Goal: Check status: Check status

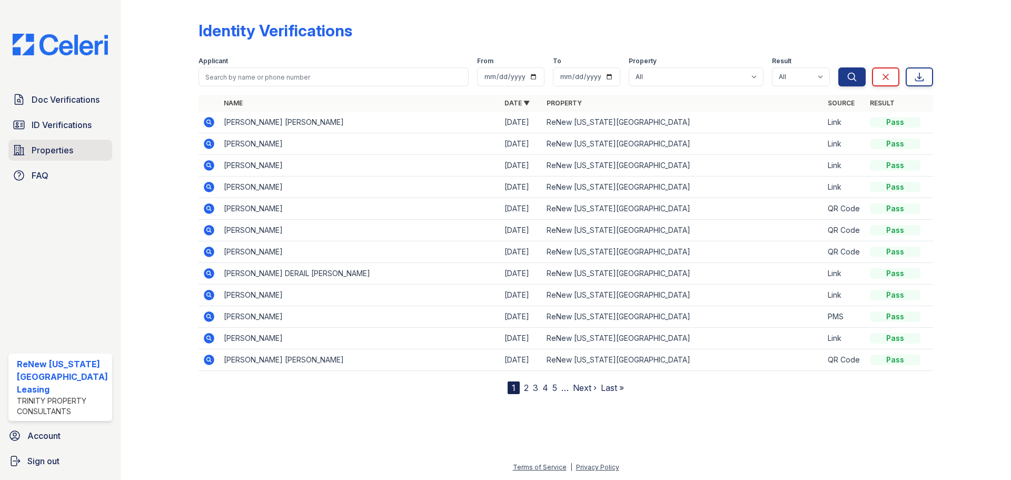
click at [74, 152] on link "Properties" at bounding box center [60, 150] width 104 height 21
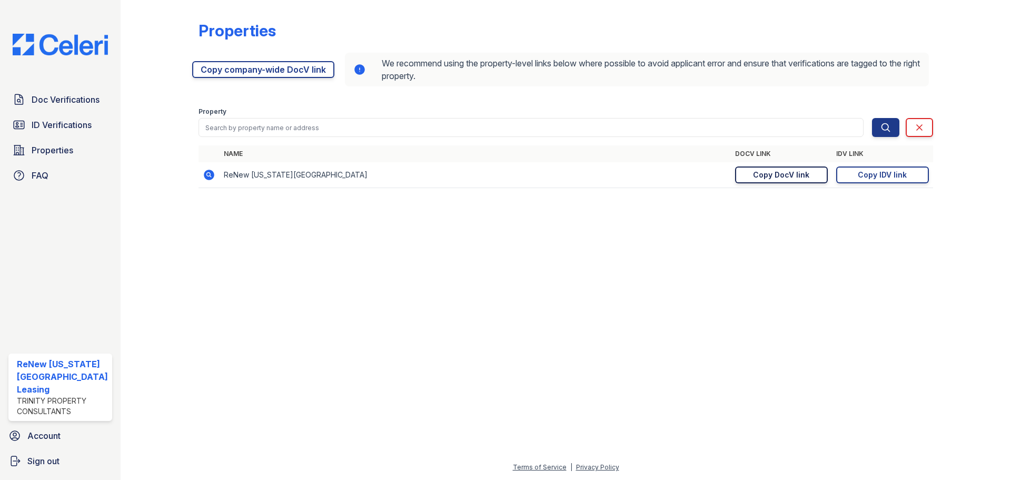
click at [823, 177] on link "Copy DocV link Copy link" at bounding box center [781, 174] width 93 height 17
click at [69, 113] on div "Doc Verifications ID Verifications Properties FAQ" at bounding box center [60, 137] width 112 height 97
click at [69, 131] on span "ID Verifications" at bounding box center [62, 125] width 60 height 13
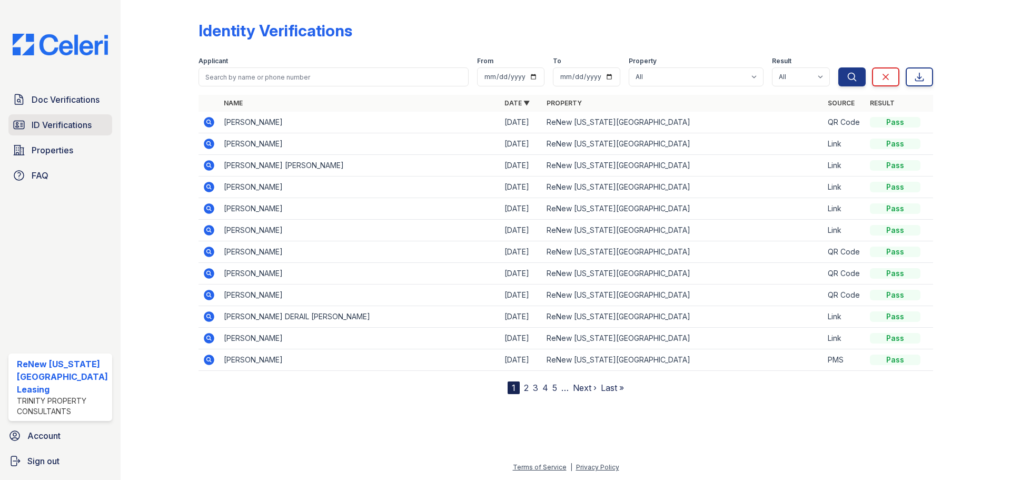
click at [95, 129] on link "ID Verifications" at bounding box center [60, 124] width 104 height 21
click at [527, 386] on link "2" at bounding box center [526, 387] width 5 height 11
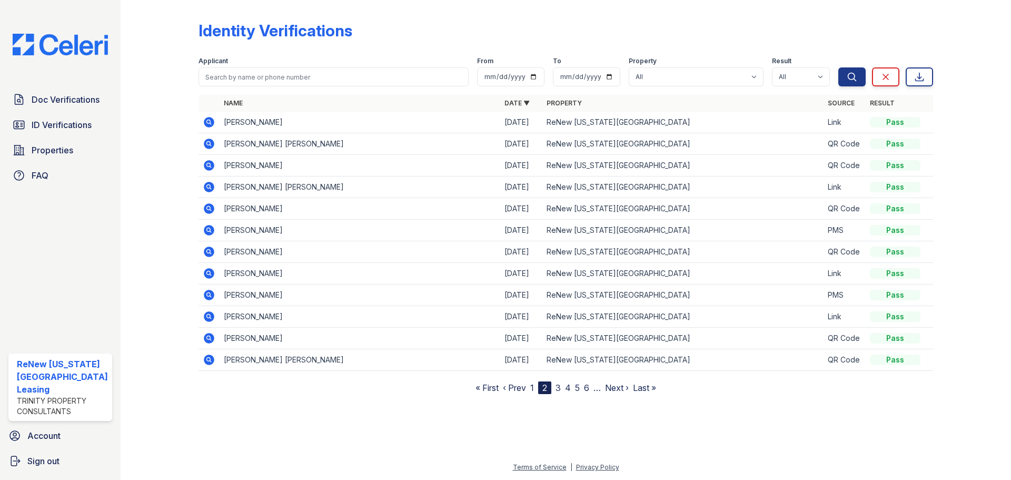
click at [208, 121] on icon at bounding box center [208, 121] width 3 height 3
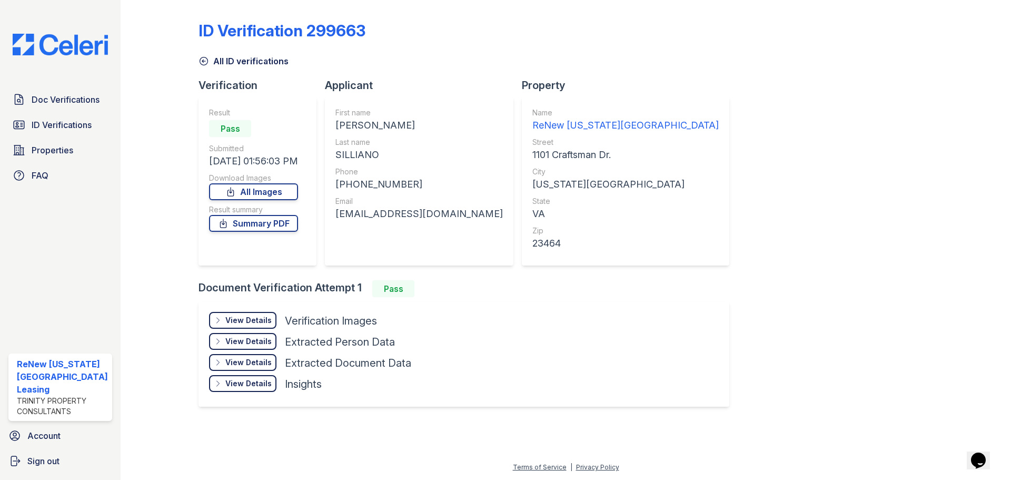
click at [201, 59] on icon at bounding box center [204, 61] width 11 height 11
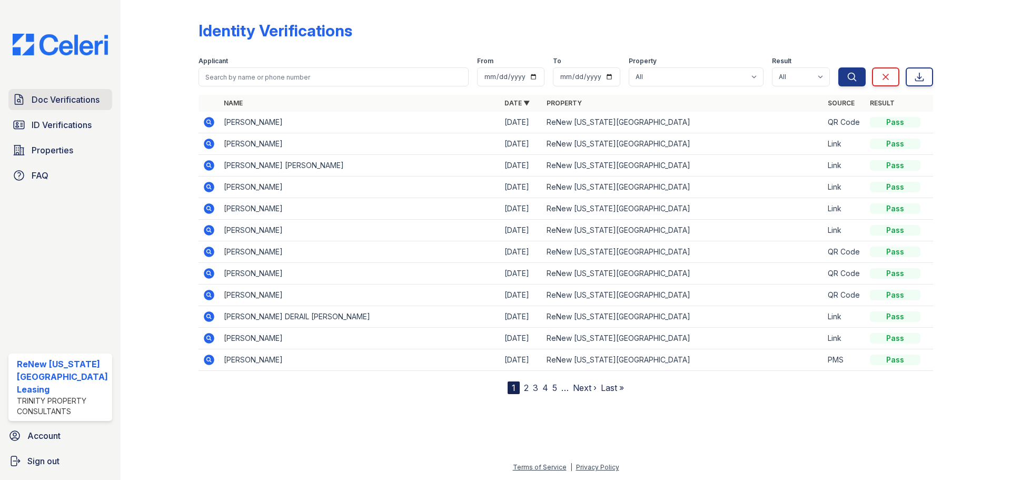
click at [67, 98] on span "Doc Verifications" at bounding box center [66, 99] width 68 height 13
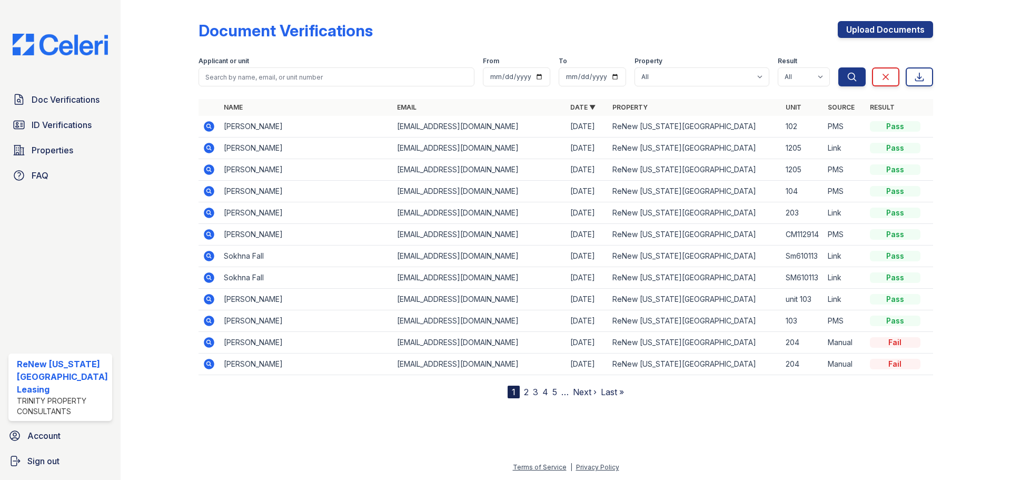
click at [67, 98] on span "Doc Verifications" at bounding box center [66, 99] width 68 height 13
click at [74, 105] on span "Doc Verifications" at bounding box center [66, 99] width 68 height 13
click at [38, 103] on span "Doc Verifications" at bounding box center [66, 99] width 68 height 13
click at [67, 96] on span "Doc Verifications" at bounding box center [66, 99] width 68 height 13
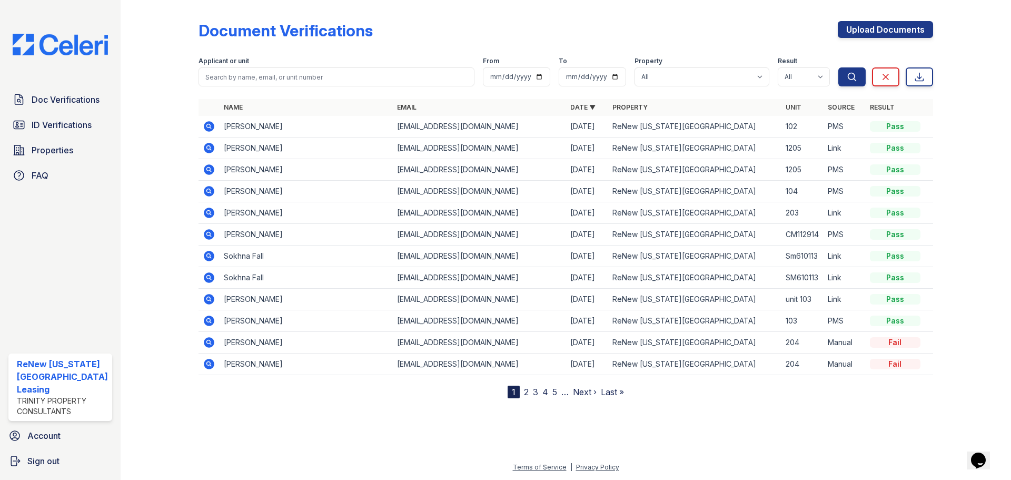
click at [152, 208] on div at bounding box center [168, 201] width 61 height 394
click at [81, 103] on span "Doc Verifications" at bounding box center [66, 99] width 68 height 13
click at [209, 128] on icon at bounding box center [209, 126] width 11 height 11
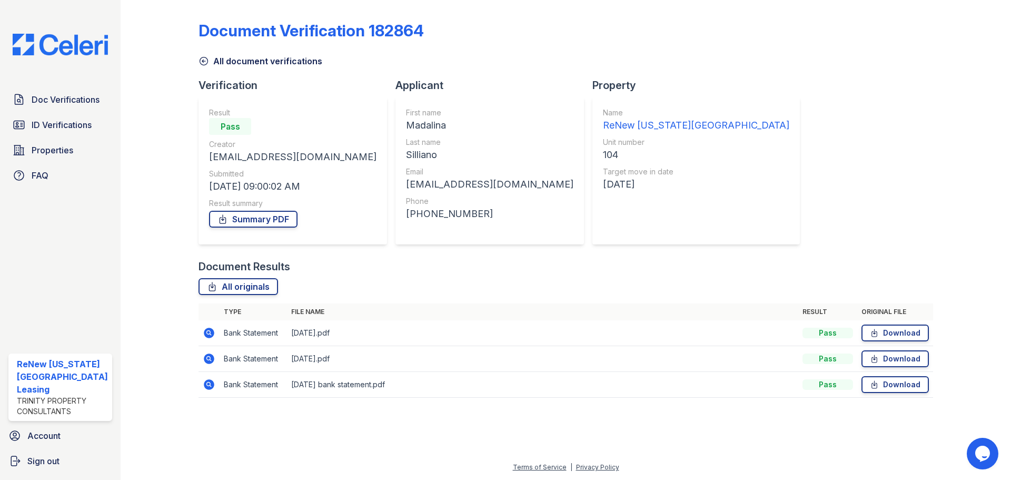
click at [208, 329] on icon at bounding box center [209, 333] width 11 height 11
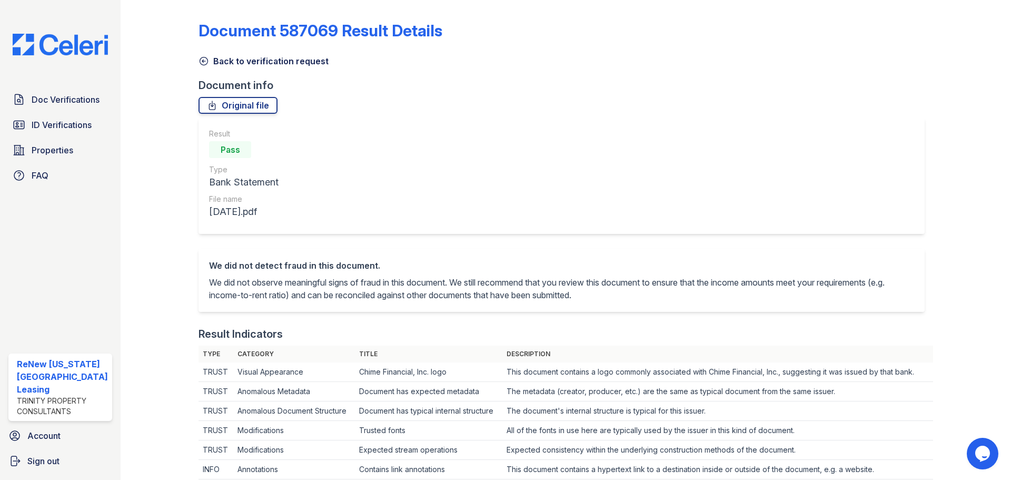
click at [200, 58] on icon at bounding box center [204, 61] width 8 height 8
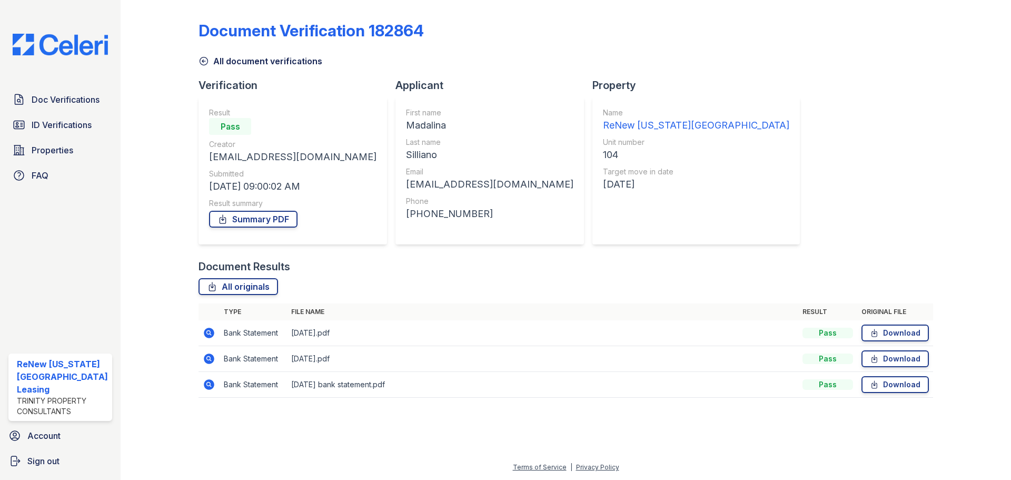
click at [209, 357] on icon at bounding box center [209, 358] width 13 height 13
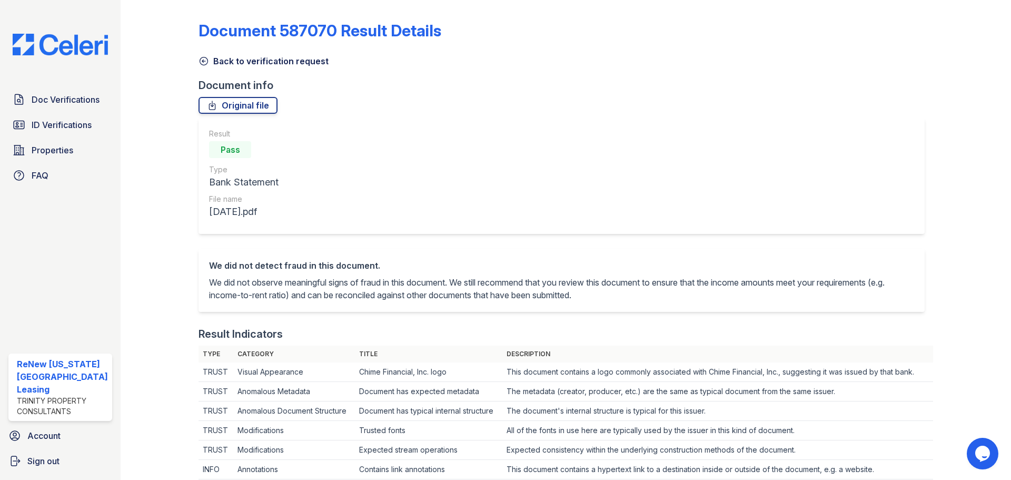
click at [202, 65] on icon at bounding box center [204, 61] width 8 height 8
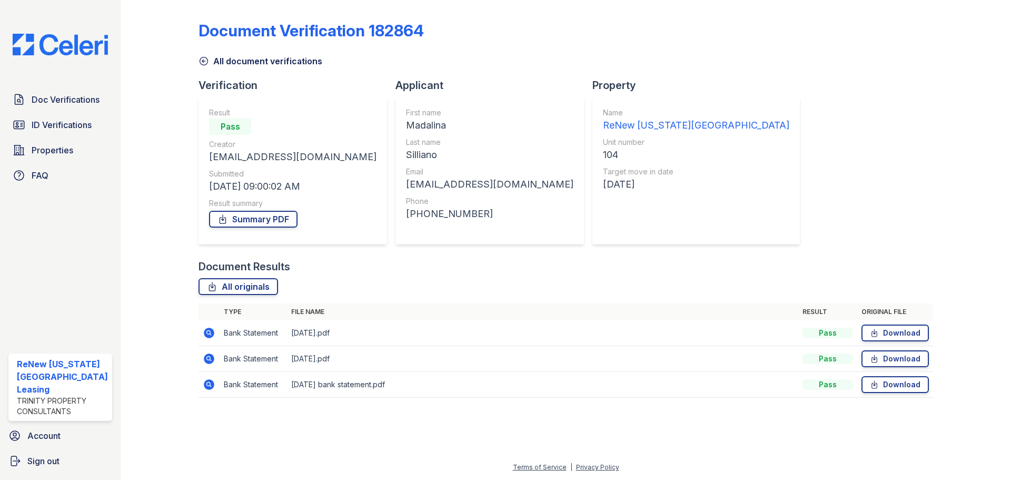
click at [210, 385] on icon at bounding box center [209, 384] width 11 height 11
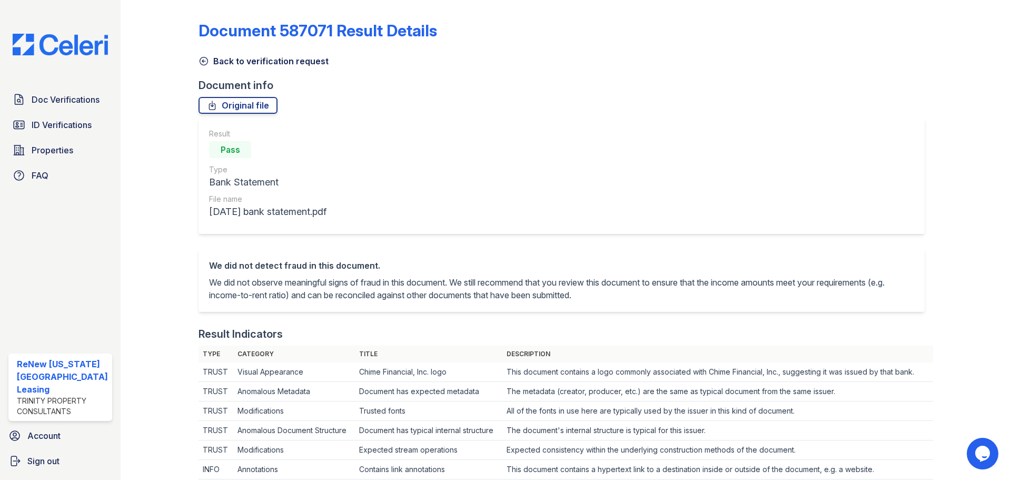
click at [203, 60] on icon at bounding box center [204, 61] width 11 height 11
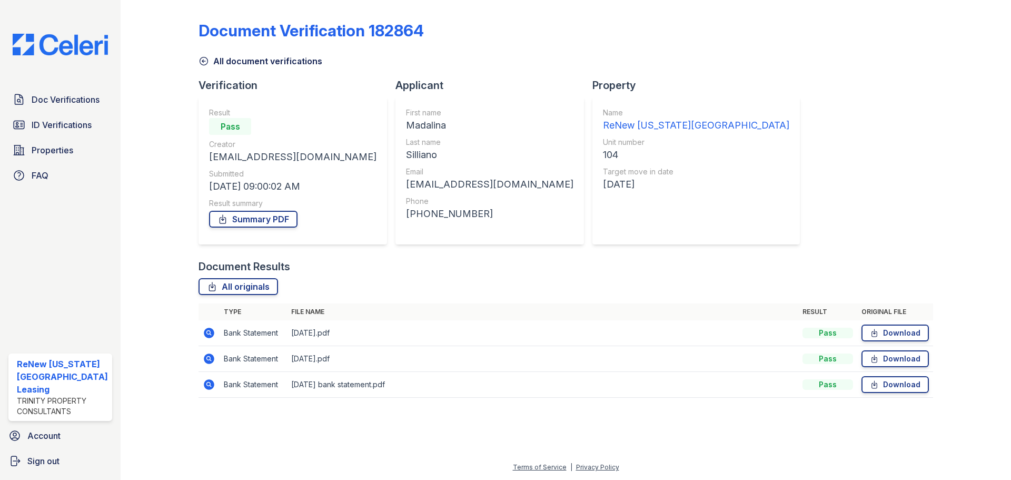
click at [205, 64] on icon at bounding box center [204, 61] width 8 height 8
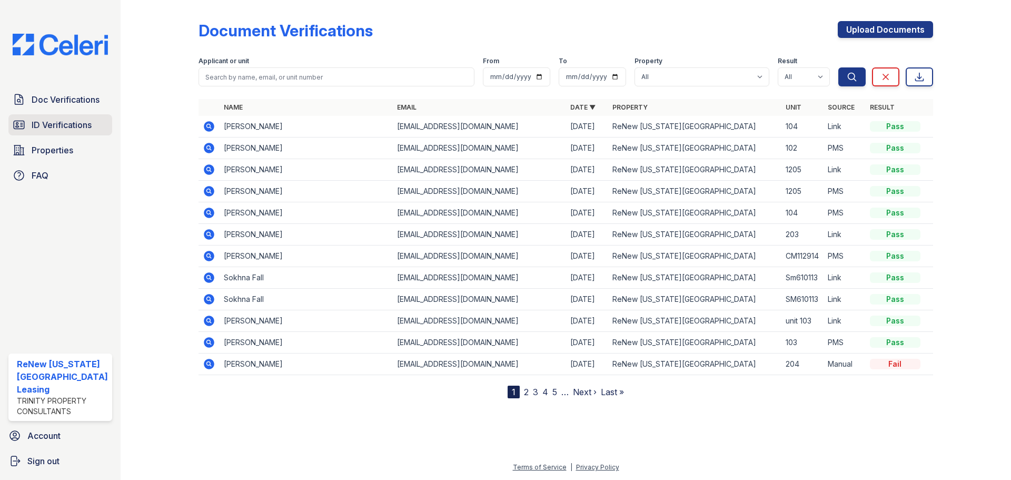
click at [81, 123] on span "ID Verifications" at bounding box center [62, 125] width 60 height 13
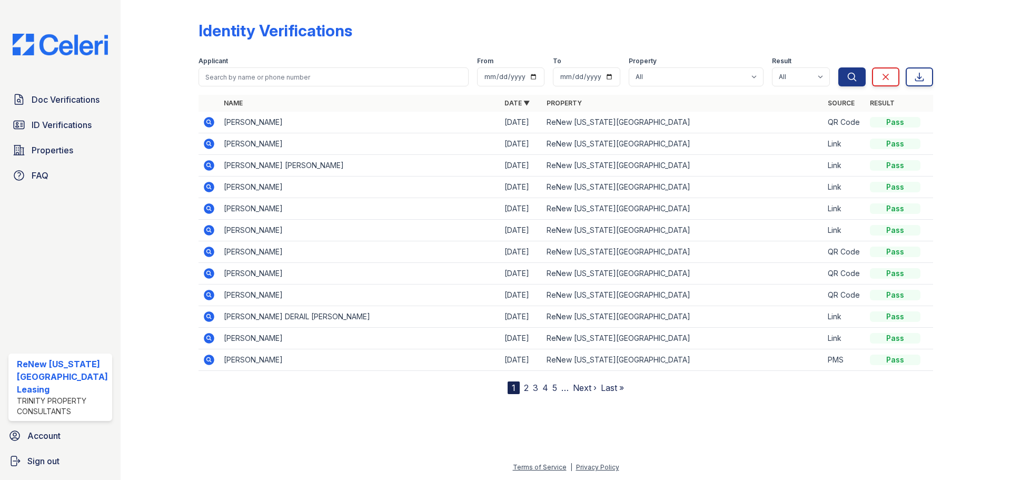
click at [526, 385] on link "2" at bounding box center [526, 387] width 5 height 11
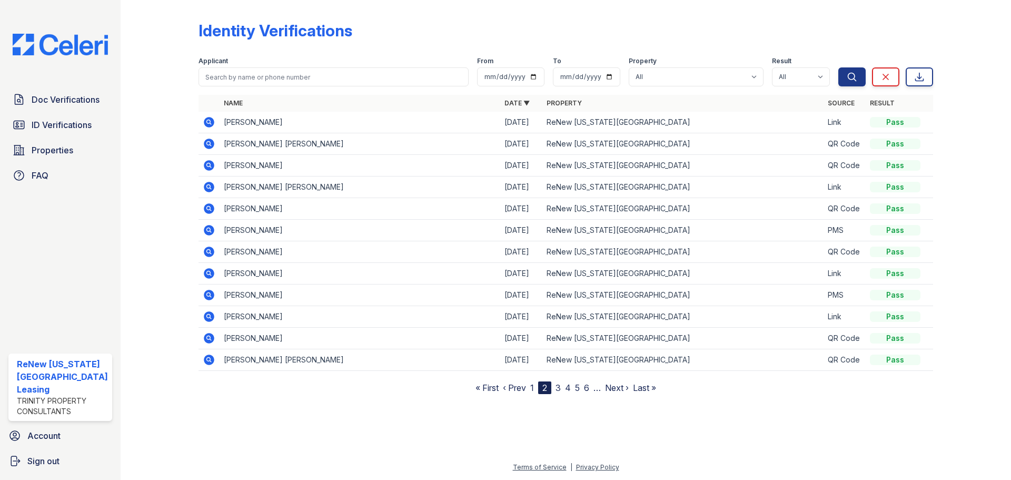
click at [212, 124] on icon at bounding box center [209, 122] width 11 height 11
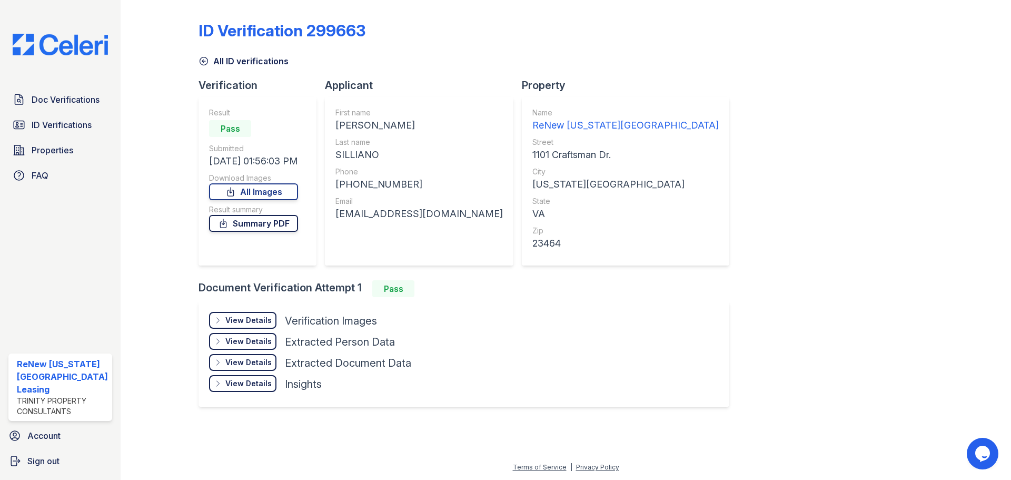
click at [239, 222] on link "Summary PDF" at bounding box center [253, 223] width 89 height 17
click at [260, 318] on div "View Details" at bounding box center [248, 320] width 46 height 11
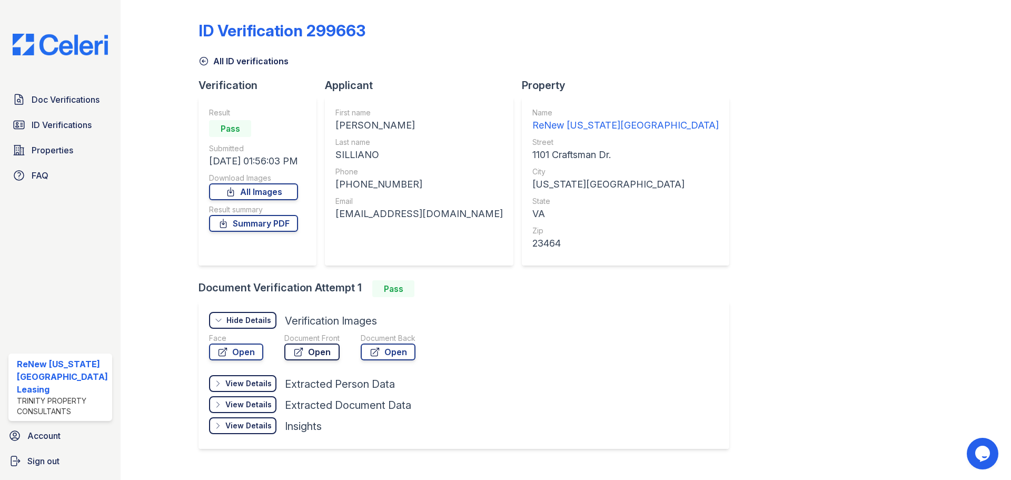
click at [325, 353] on link "Open" at bounding box center [311, 351] width 55 height 17
click at [208, 60] on icon at bounding box center [204, 61] width 11 height 11
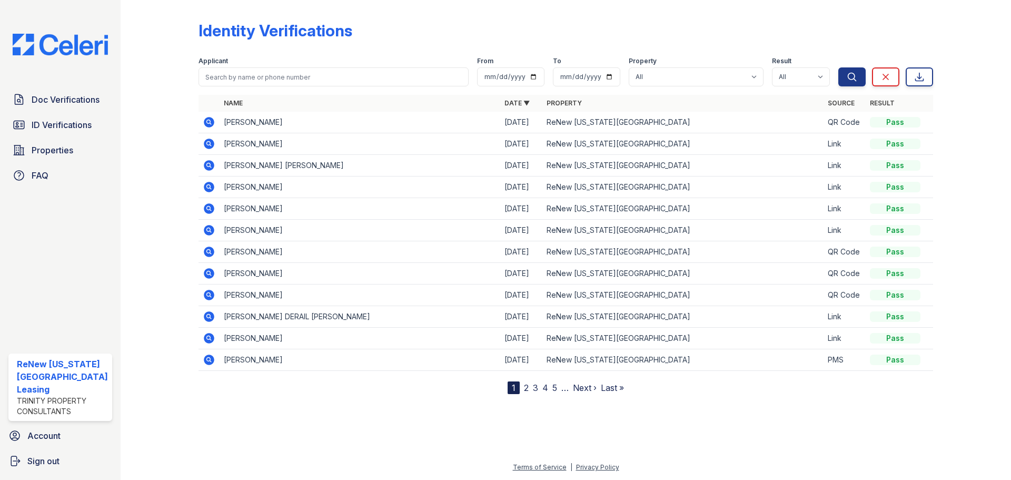
click at [207, 186] on icon at bounding box center [209, 187] width 13 height 13
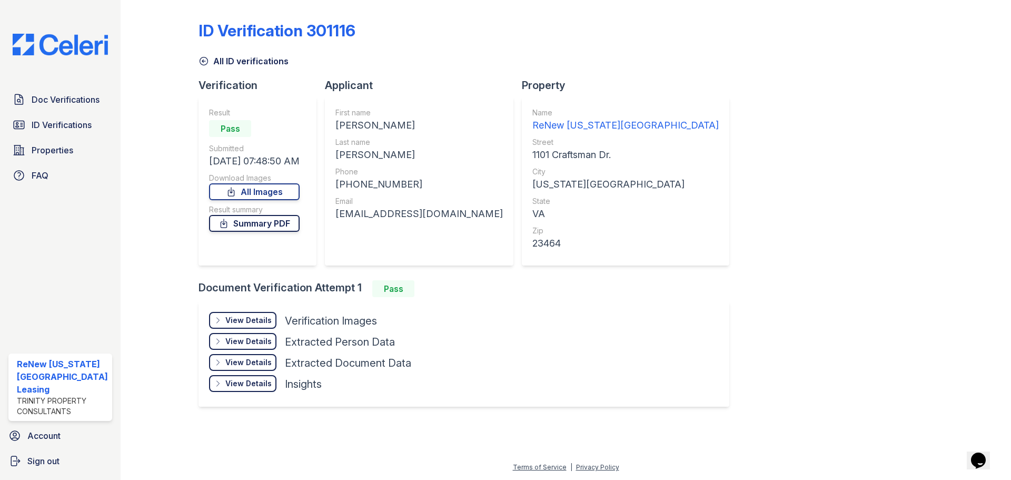
click at [248, 225] on link "Summary PDF" at bounding box center [254, 223] width 91 height 17
click at [256, 320] on div "View Details" at bounding box center [248, 320] width 46 height 11
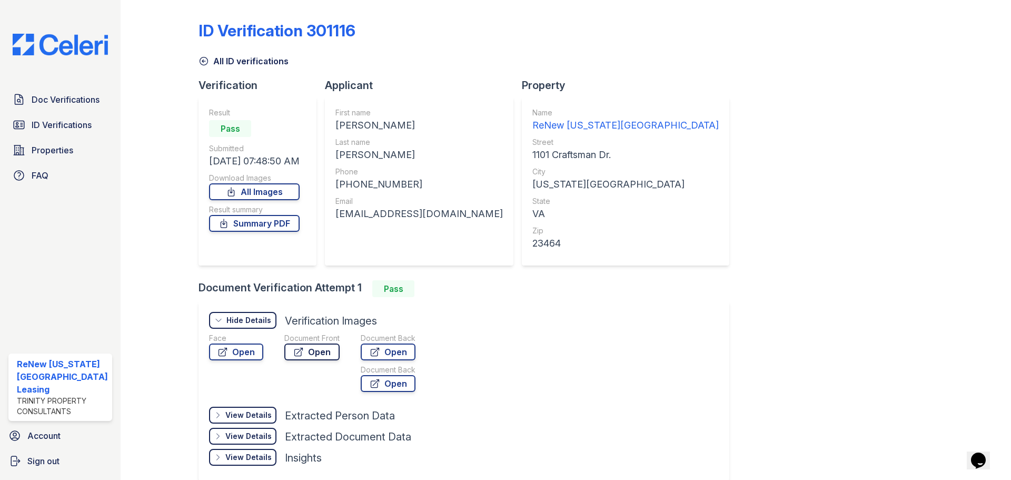
click at [306, 353] on link "Open" at bounding box center [311, 351] width 55 height 17
click at [203, 60] on icon at bounding box center [204, 61] width 11 height 11
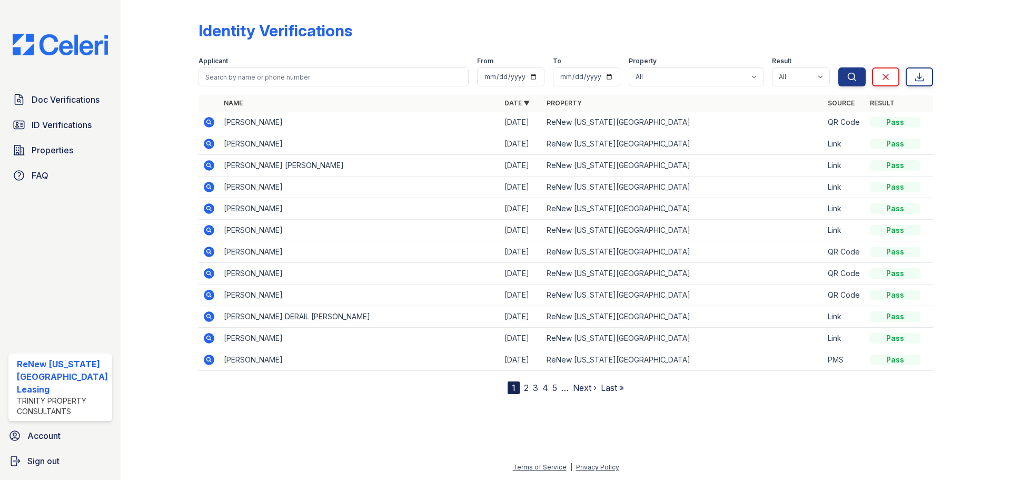
click at [207, 163] on icon at bounding box center [209, 165] width 11 height 11
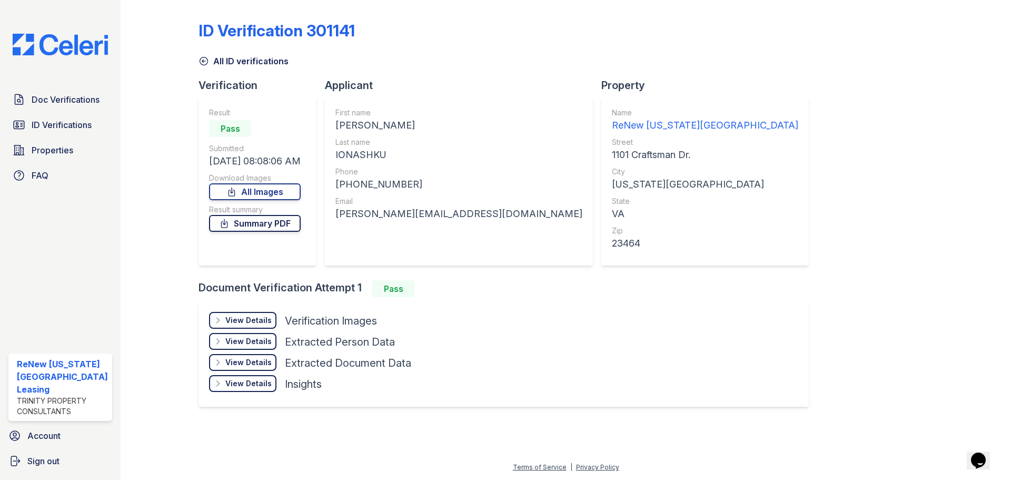
click at [286, 224] on link "Summary PDF" at bounding box center [255, 223] width 92 height 17
click at [260, 318] on div "View Details" at bounding box center [248, 320] width 46 height 11
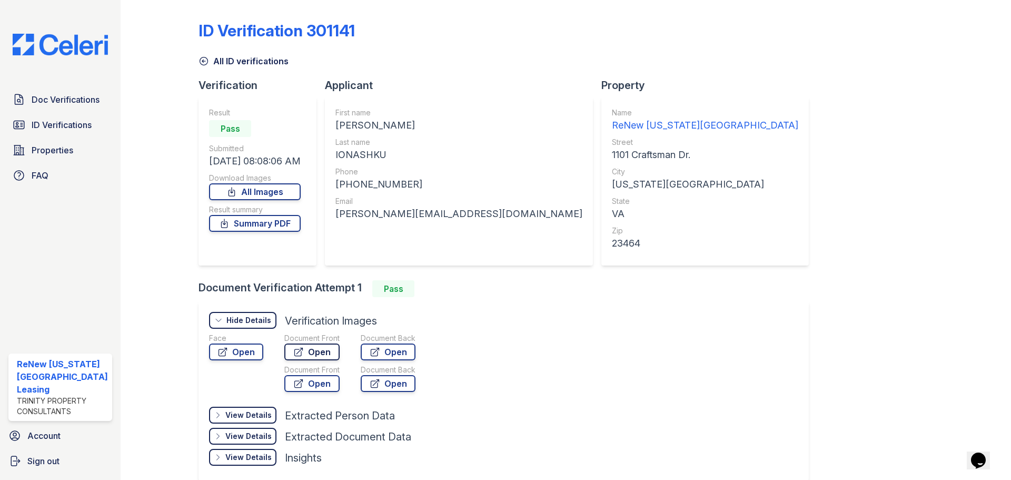
click at [321, 350] on link "Open" at bounding box center [311, 351] width 55 height 17
click at [203, 62] on icon at bounding box center [204, 61] width 11 height 11
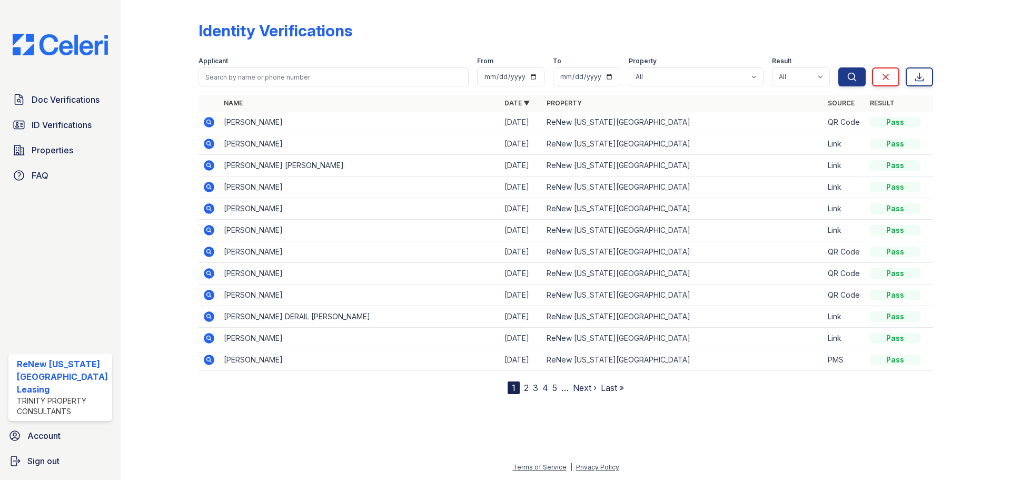
click at [205, 141] on icon at bounding box center [209, 144] width 11 height 11
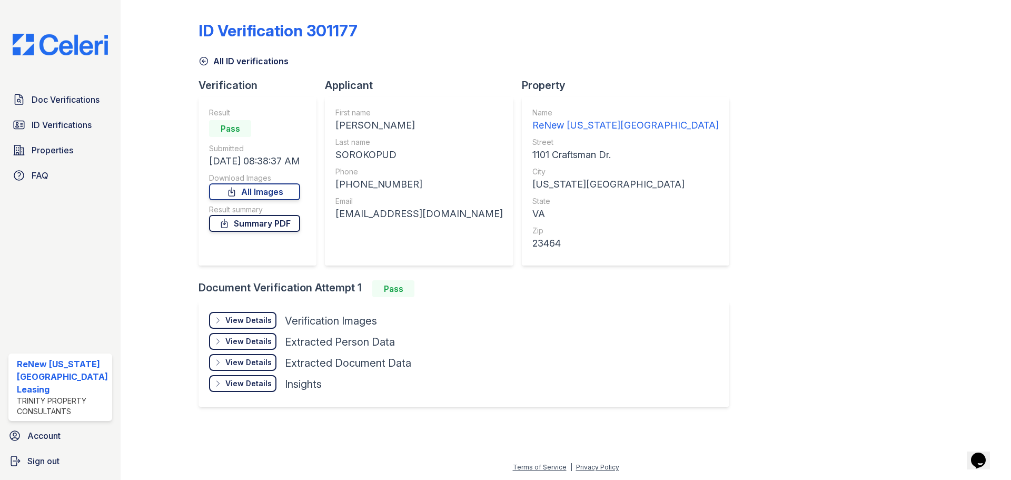
click at [280, 227] on link "Summary PDF" at bounding box center [254, 223] width 91 height 17
click at [216, 321] on icon at bounding box center [218, 320] width 8 height 8
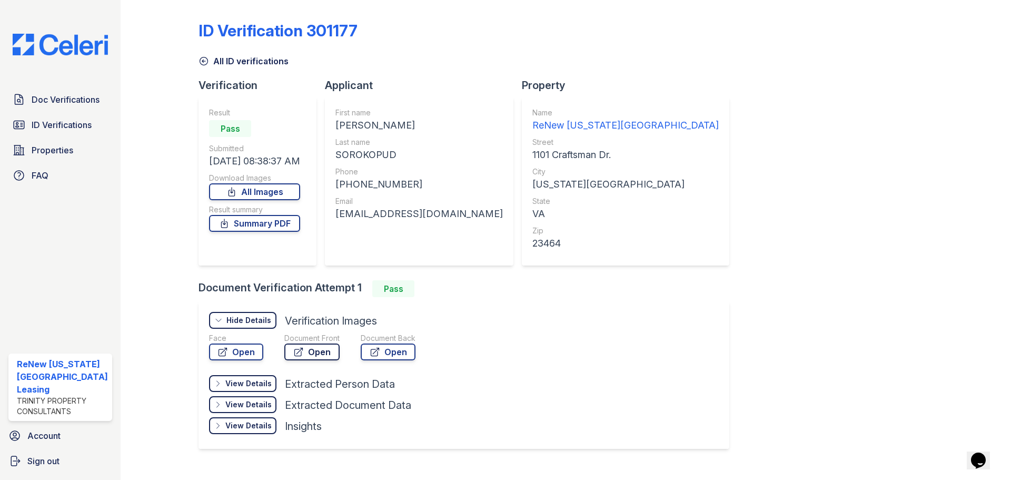
click at [299, 350] on icon at bounding box center [298, 352] width 11 height 11
